Goal: Information Seeking & Learning: Learn about a topic

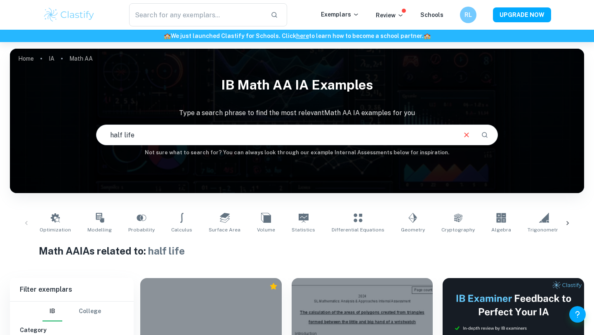
click at [168, 130] on input "half life" at bounding box center [275, 134] width 359 height 23
type input "half life caffine"
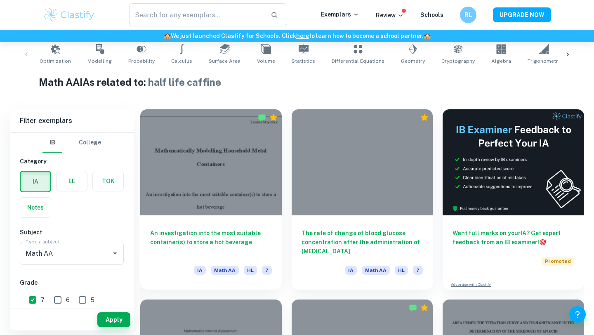
scroll to position [168, 0]
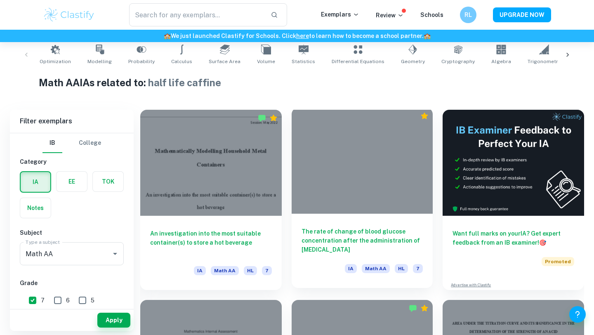
click at [346, 199] on div at bounding box center [361, 161] width 141 height 106
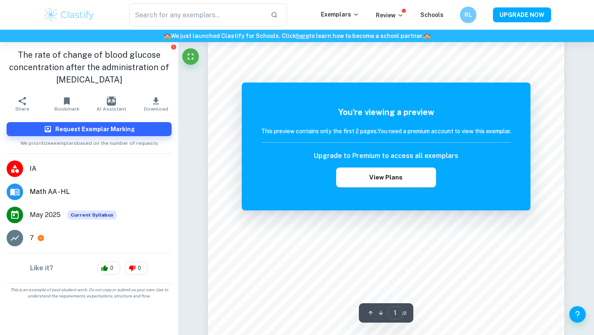
scroll to position [122, 0]
